Goal: Transaction & Acquisition: Purchase product/service

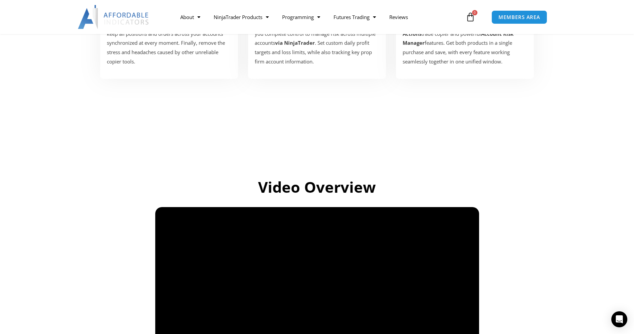
scroll to position [380, 0]
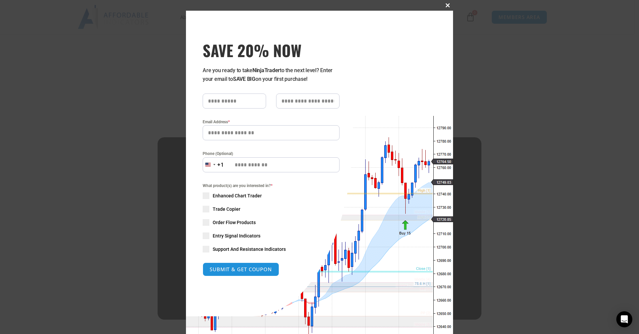
click at [444, 6] on span at bounding box center [447, 5] width 11 height 4
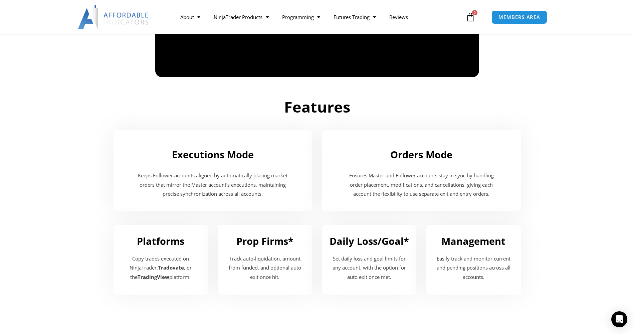
scroll to position [641, 0]
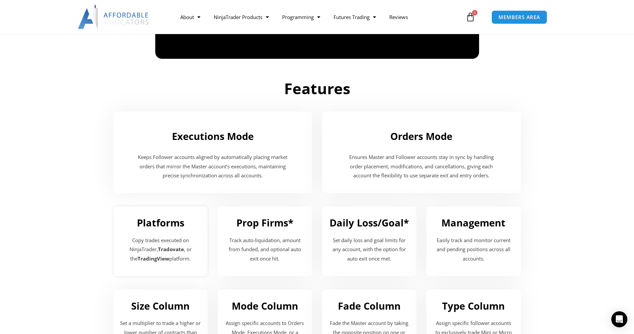
click at [173, 226] on div "Platforms Copy trades executed on NinjaTrader, Tradovate , or the TradingView p…" at bounding box center [160, 241] width 94 height 70
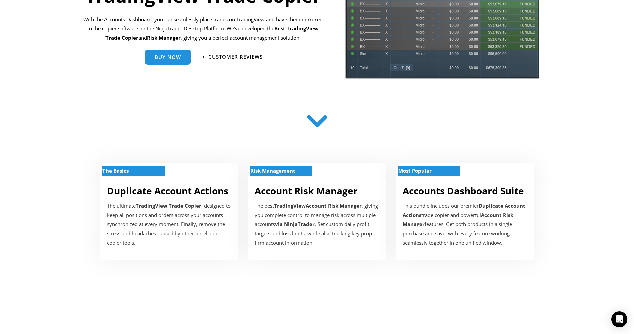
scroll to position [0, 0]
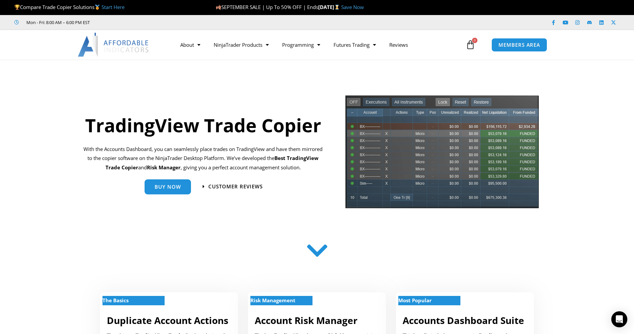
click at [301, 254] on div at bounding box center [317, 252] width 410 height 27
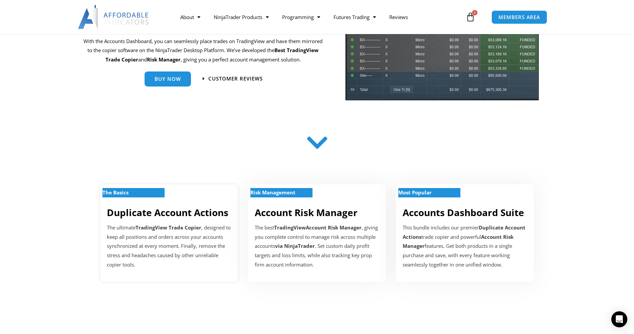
scroll to position [112, 0]
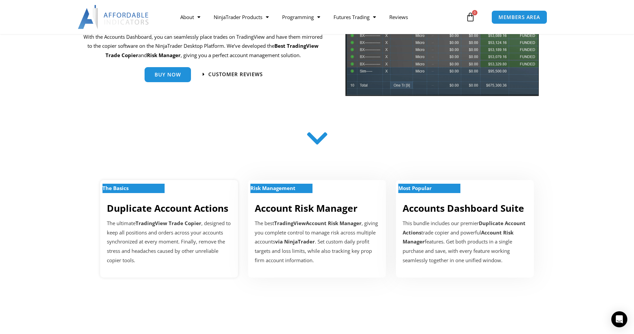
click at [146, 210] on link "Duplicate Account Actions" at bounding box center [167, 208] width 121 height 13
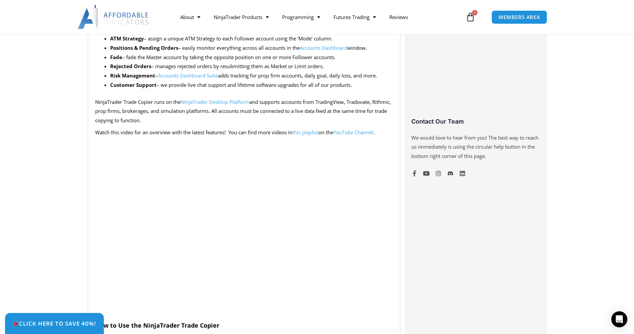
scroll to position [406, 0]
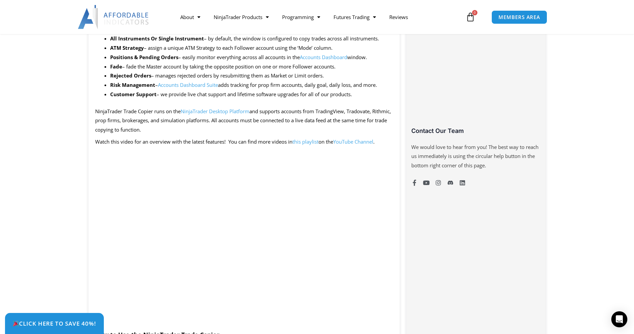
click at [345, 114] on span "NinjaTrader Trade Copier runs on the NinjaTrader Desktop Platform and supports …" at bounding box center [243, 120] width 296 height 25
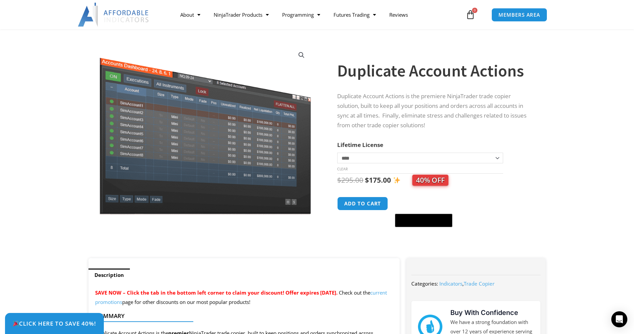
scroll to position [46, 0]
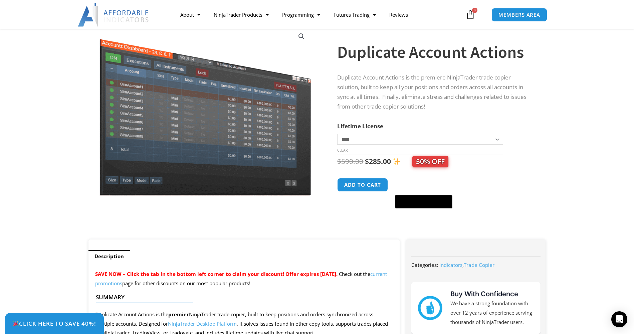
click at [538, 139] on div "**********" at bounding box center [443, 129] width 212 height 219
select select "*"
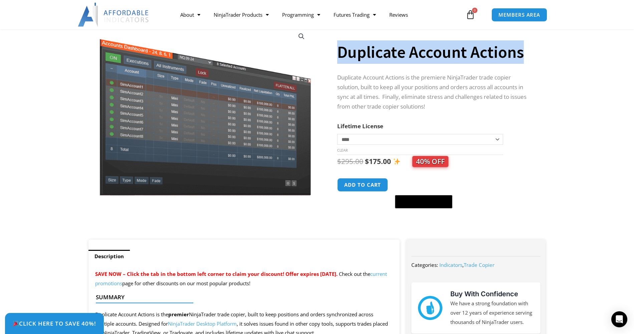
drag, startPoint x: 339, startPoint y: 49, endPoint x: 522, endPoint y: 62, distance: 184.0
click at [522, 62] on h1 "Duplicate Account Actions" at bounding box center [434, 51] width 195 height 23
copy h1 "Duplicate Account Actions"
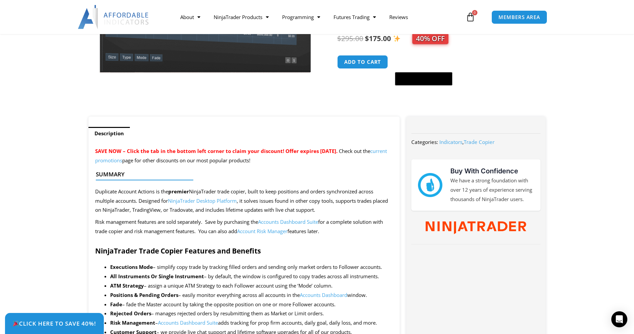
scroll to position [172, 0]
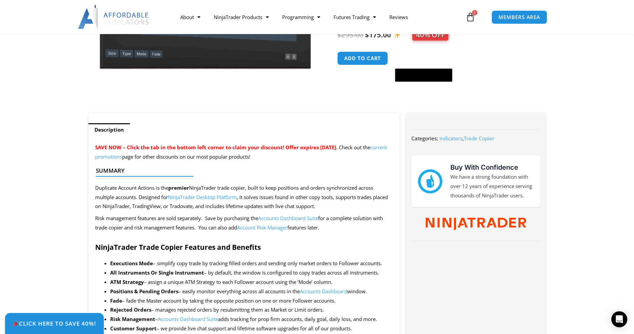
click at [202, 196] on link "NinjaTrader Desktop Platform" at bounding box center [202, 197] width 69 height 7
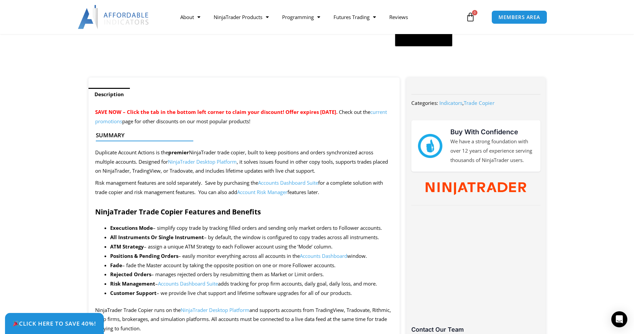
scroll to position [203, 0]
